Goal: Check status: Check status

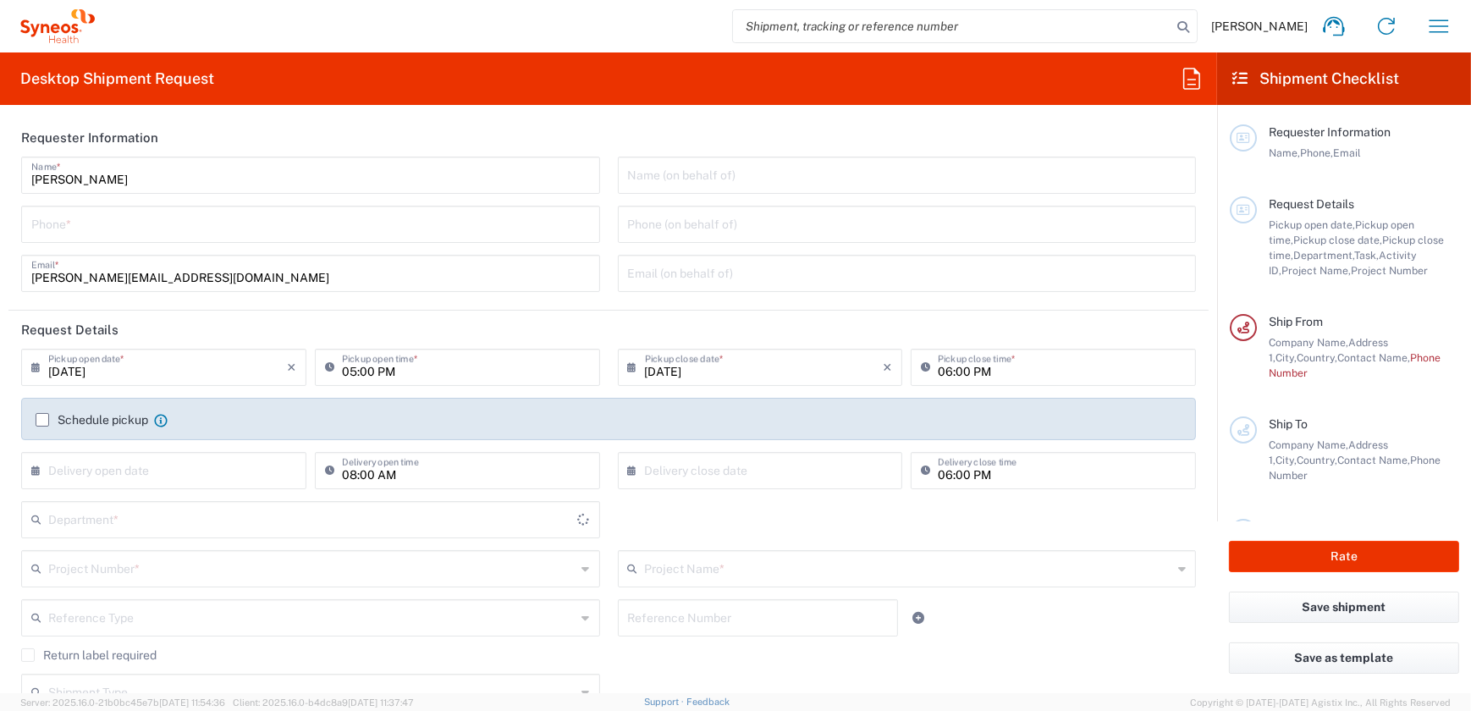
type input "[GEOGRAPHIC_DATA]"
type input "3229"
type input "Syneos Health Hungary Kft."
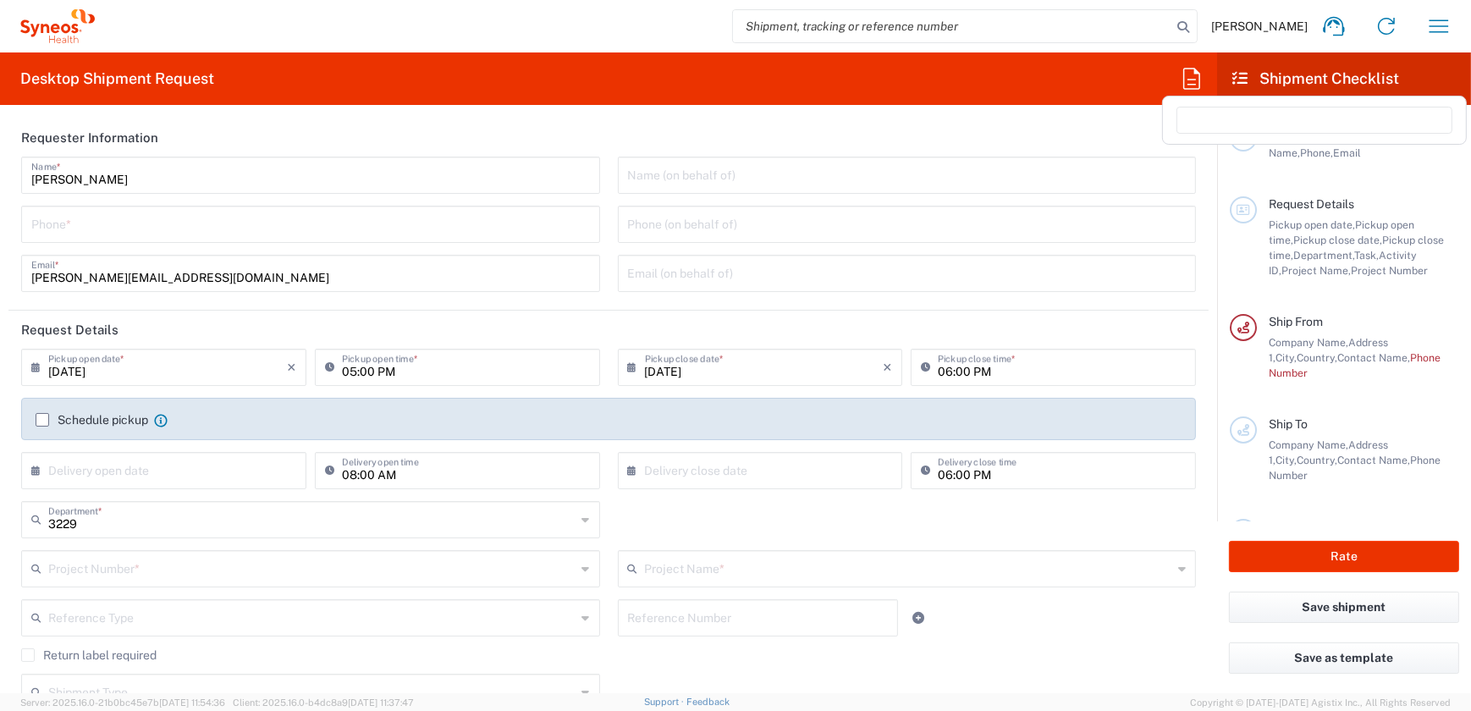
click at [1204, 85] on icon at bounding box center [1191, 78] width 27 height 27
click at [1193, 85] on icon at bounding box center [1191, 78] width 17 height 21
click at [755, 185] on input "text" at bounding box center [907, 174] width 559 height 30
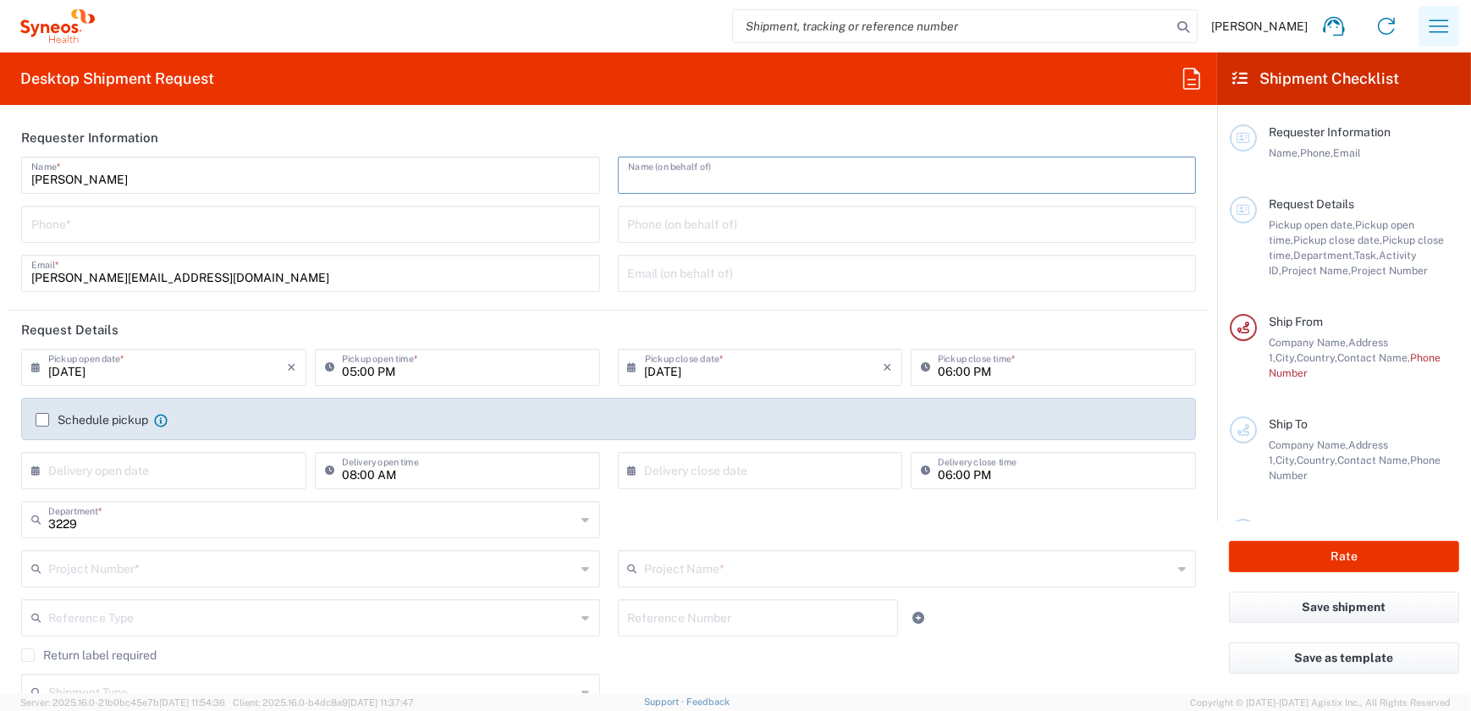
click at [1434, 25] on icon "button" at bounding box center [1439, 25] width 19 height 13
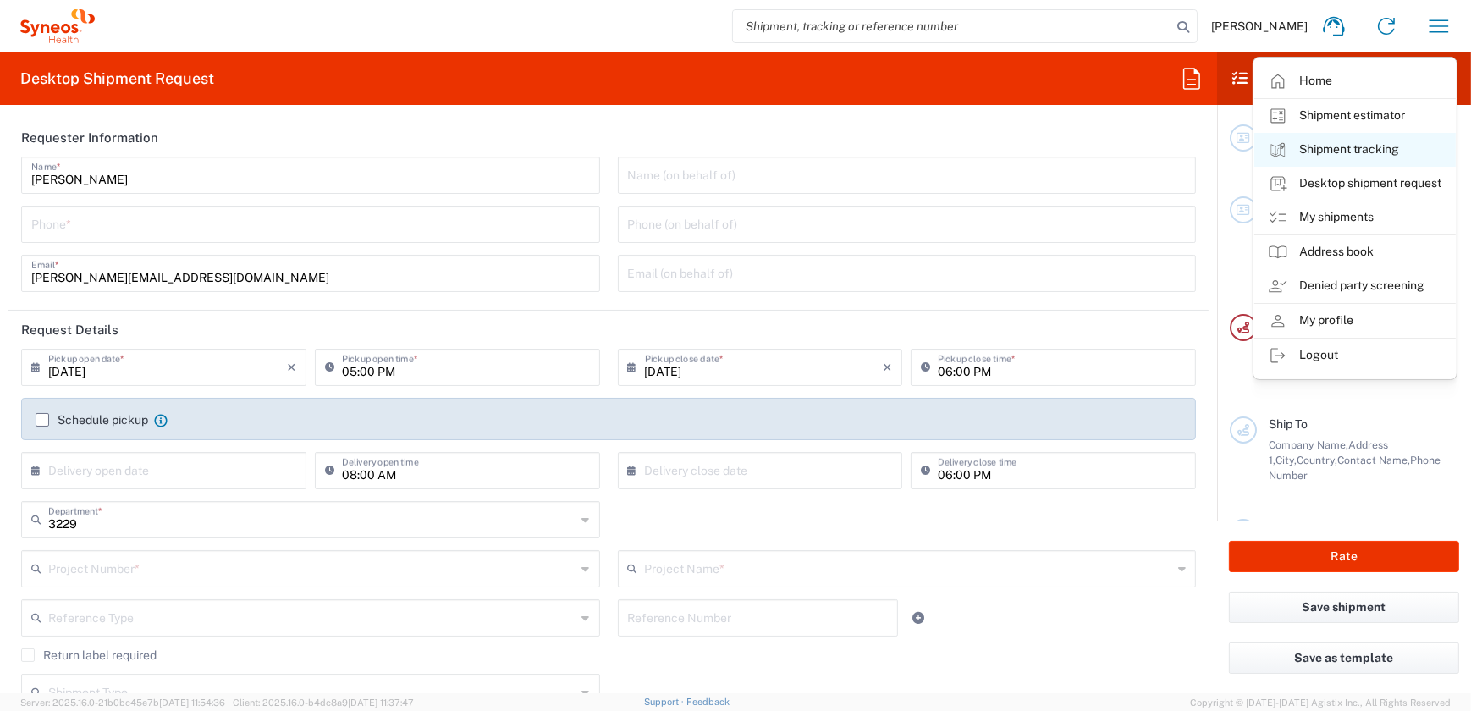
click at [1332, 142] on link "Shipment tracking" at bounding box center [1354, 150] width 201 height 34
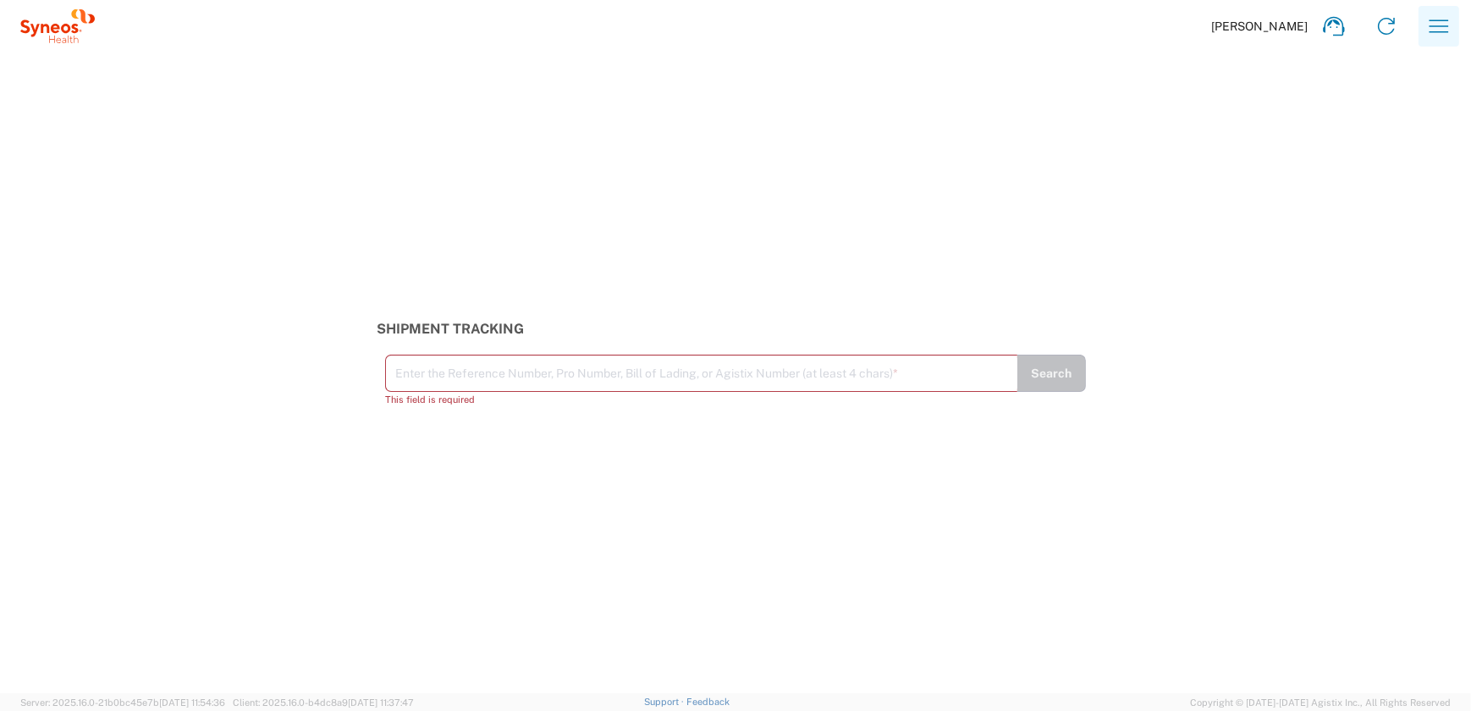
click at [1441, 30] on icon "button" at bounding box center [1438, 26] width 27 height 27
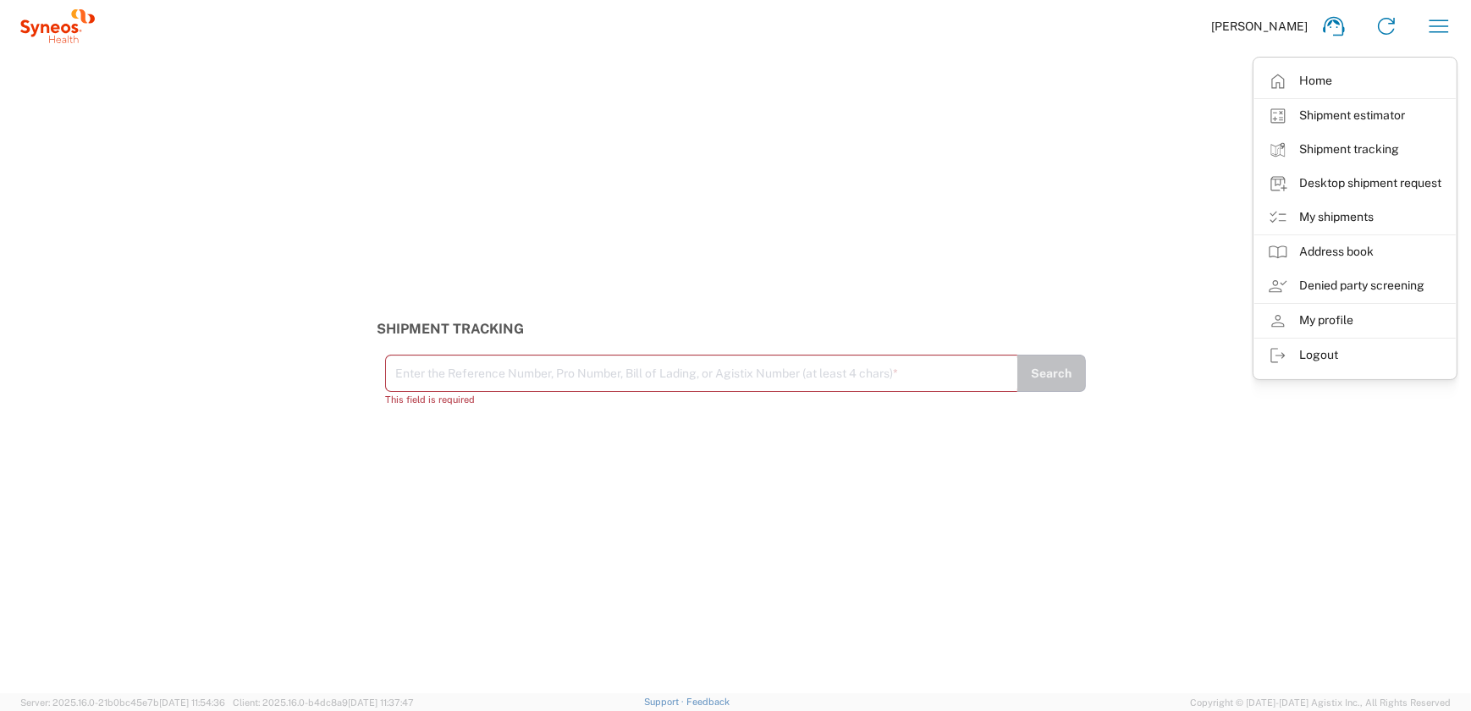
click at [1363, 74] on link "Home" at bounding box center [1354, 81] width 201 height 34
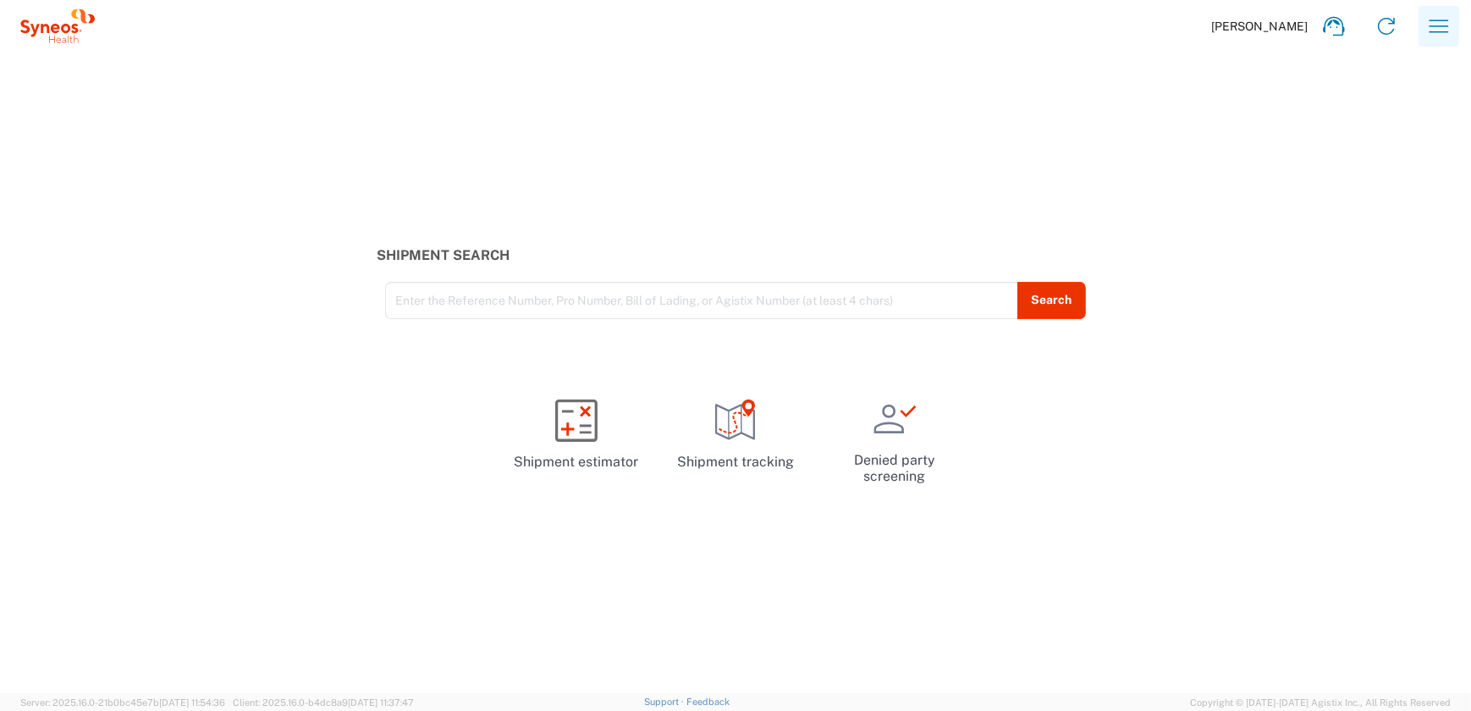
click at [1426, 24] on icon "button" at bounding box center [1438, 26] width 27 height 27
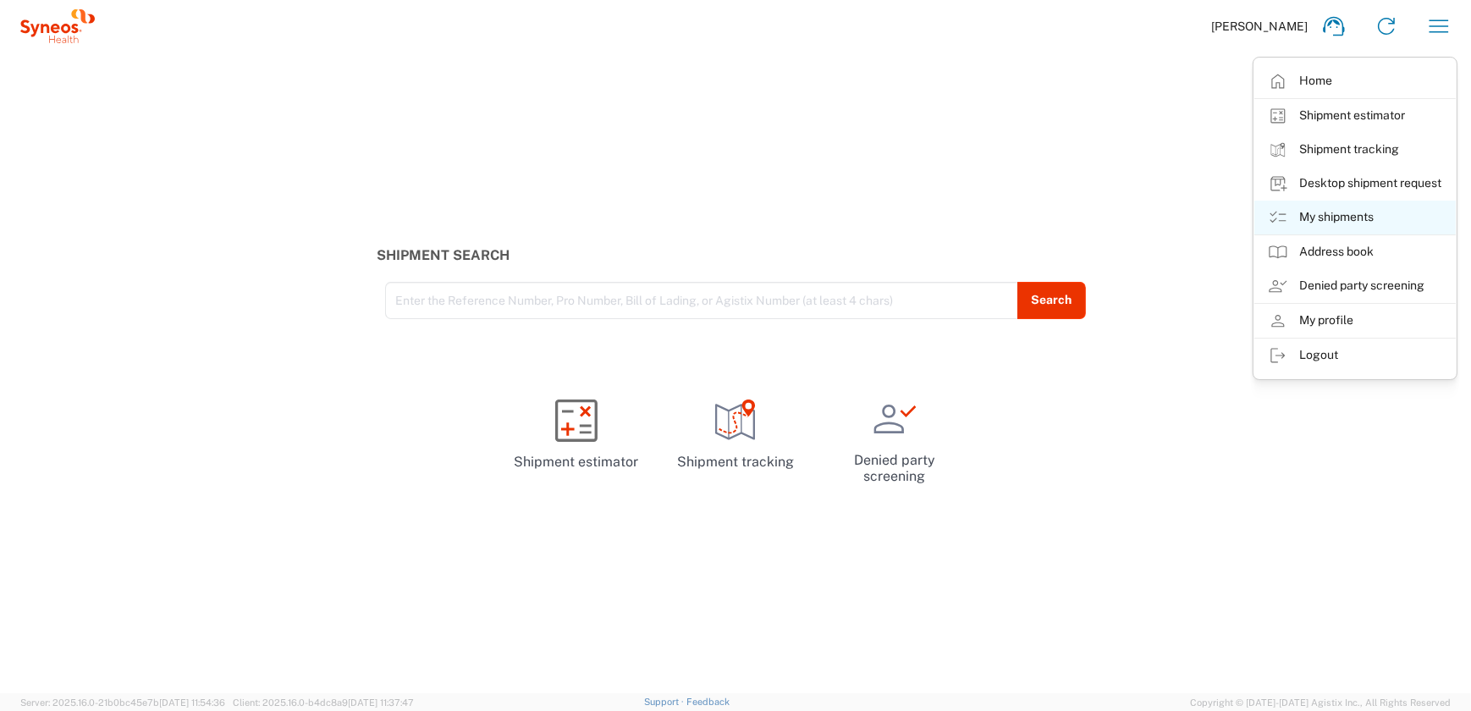
click at [1337, 223] on link "My shipments" at bounding box center [1354, 218] width 201 height 34
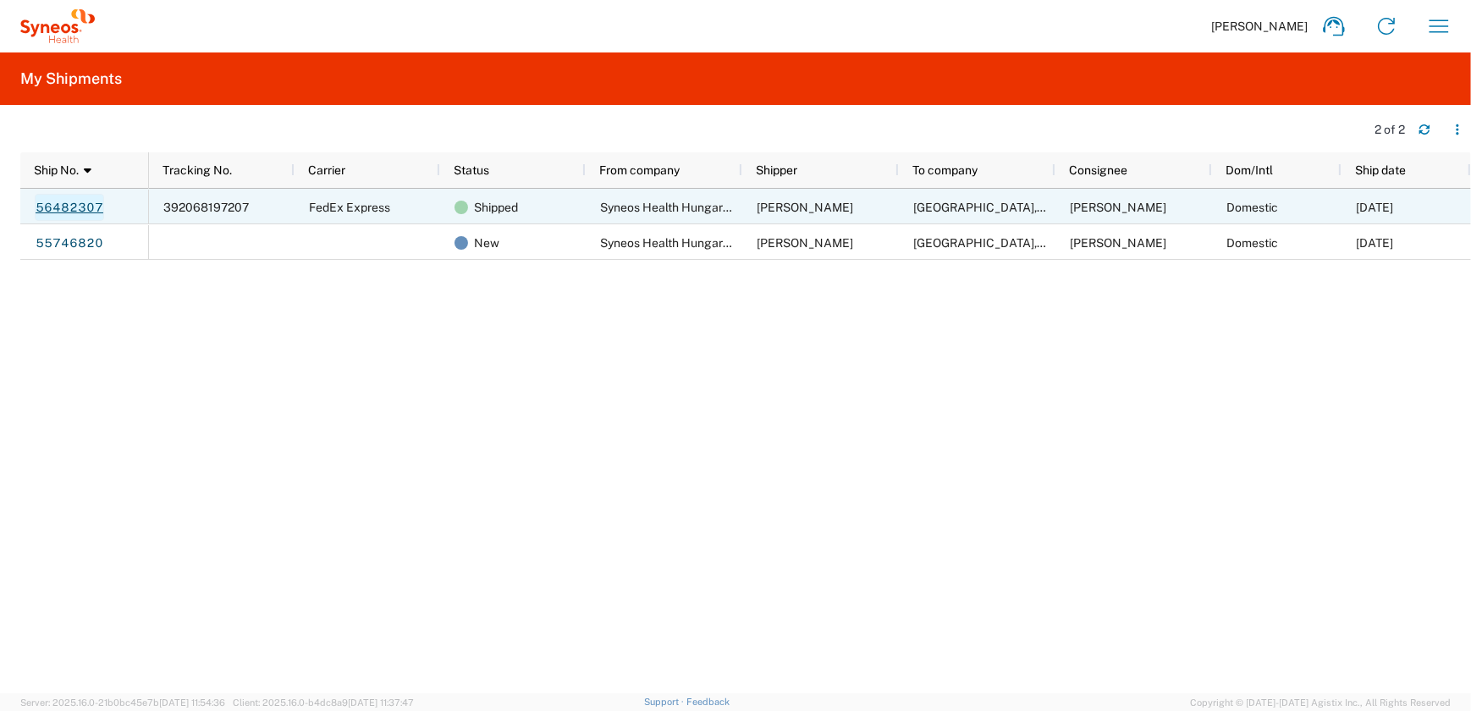
click at [79, 206] on link "56482307" at bounding box center [69, 207] width 69 height 27
